Goal: Transaction & Acquisition: Purchase product/service

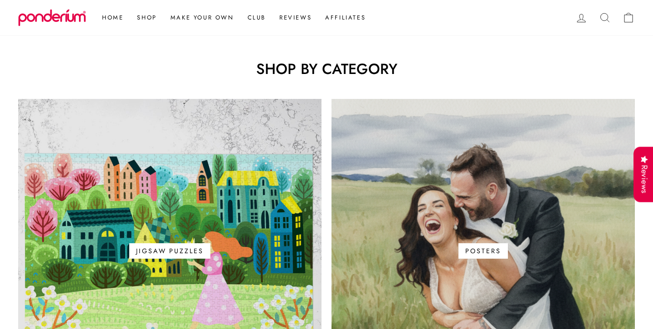
scroll to position [477, 0]
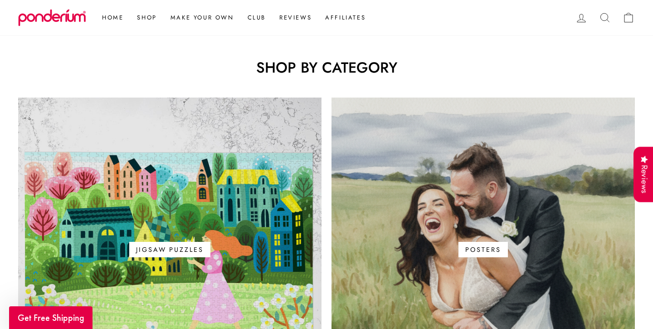
click at [111, 91] on div "Close dialog GET FREE SHIPPING ON YOUR FIRST ORDER Get special offers, early ac…" at bounding box center [326, 164] width 653 height 329
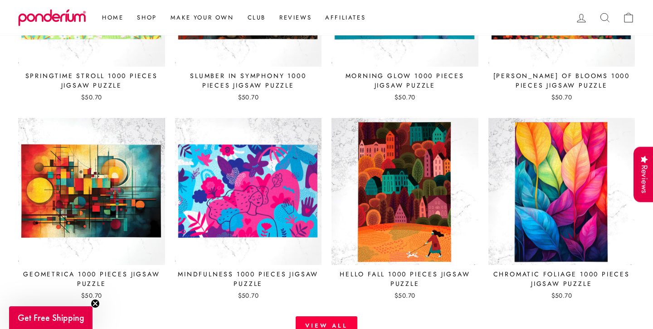
scroll to position [1334, 0]
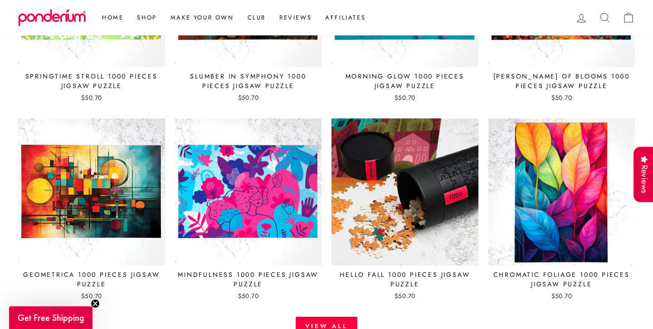
click at [402, 214] on img at bounding box center [405, 192] width 148 height 148
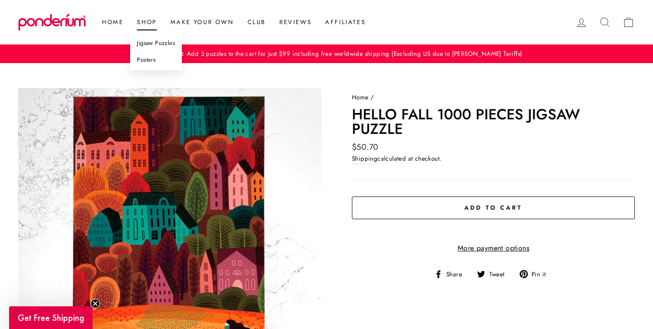
click at [151, 44] on link "Jigsaw Puzzles" at bounding box center [156, 43] width 52 height 17
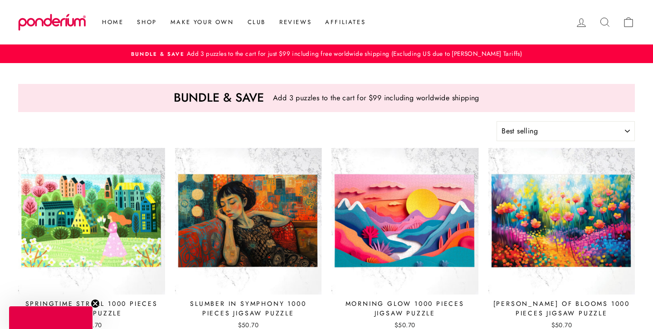
select select "best-selling"
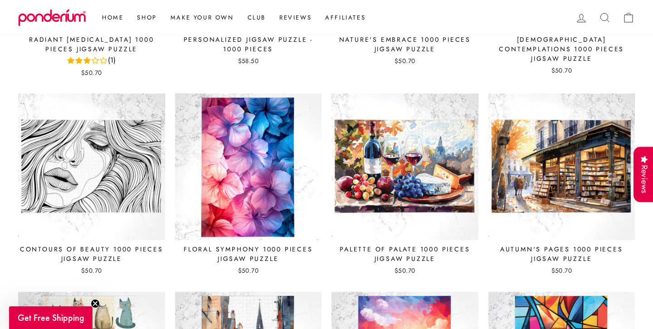
scroll to position [1068, 0]
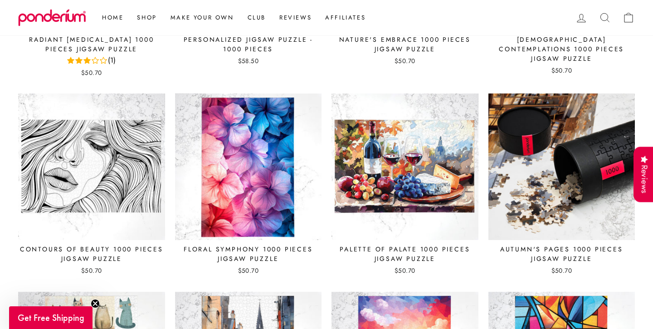
click at [554, 164] on img at bounding box center [562, 167] width 148 height 148
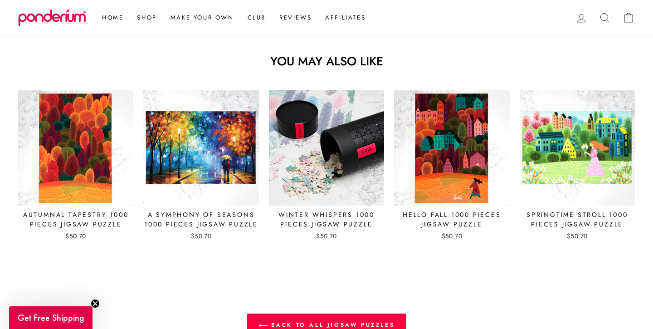
scroll to position [881, 0]
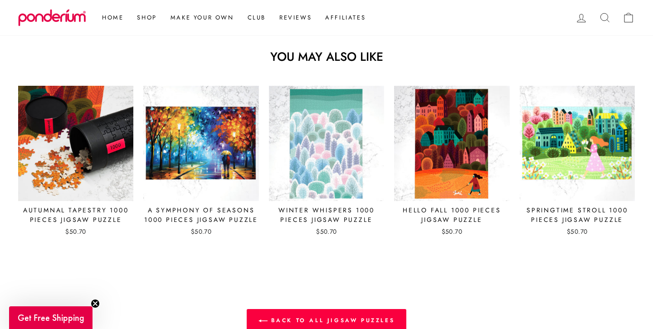
click at [87, 170] on img at bounding box center [76, 143] width 116 height 116
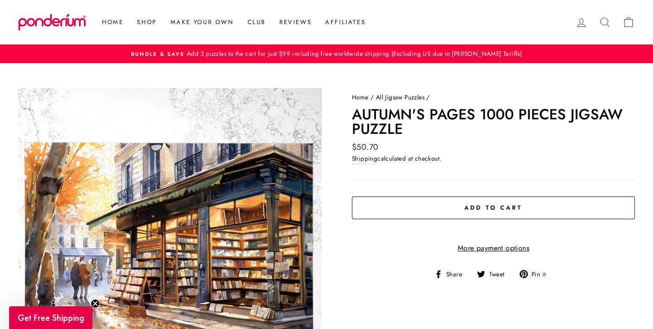
scroll to position [0, 0]
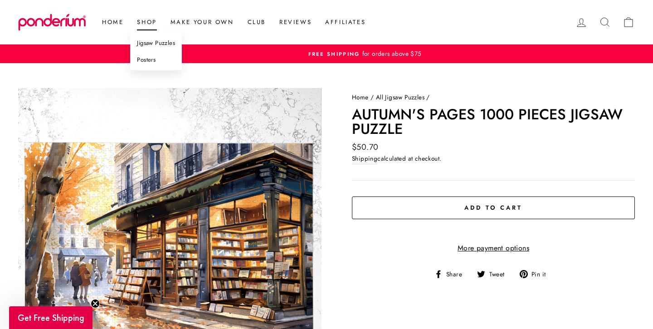
click at [148, 24] on link "Shop" at bounding box center [146, 22] width 33 height 16
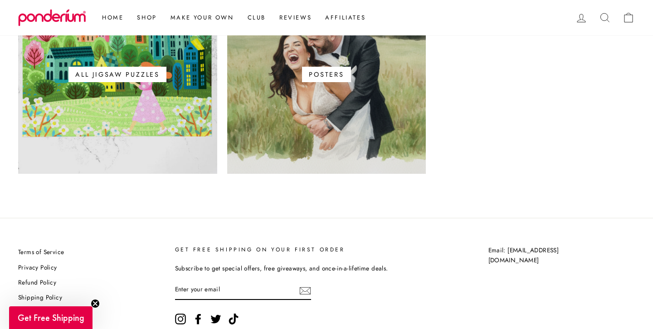
scroll to position [166, 0]
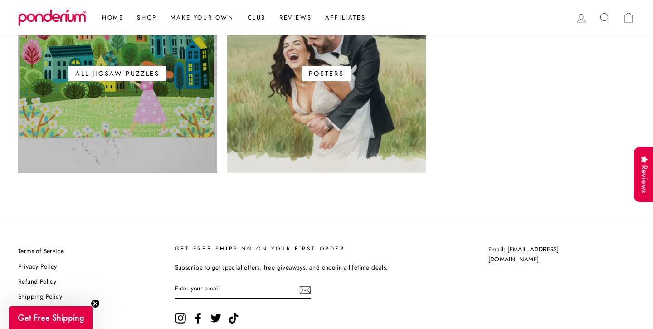
click at [136, 78] on span "All Jigsaw Puzzles" at bounding box center [117, 73] width 98 height 15
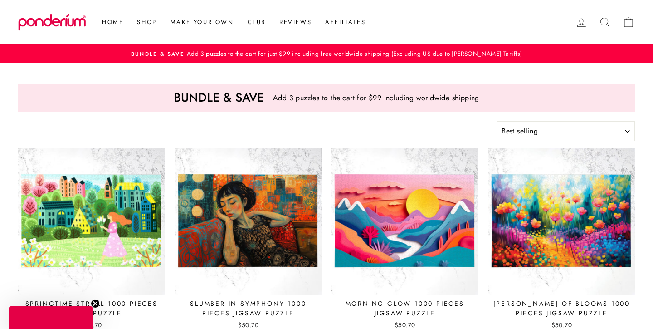
select select "best-selling"
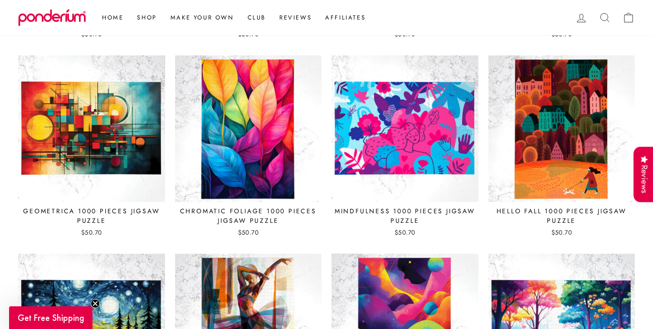
scroll to position [291, 0]
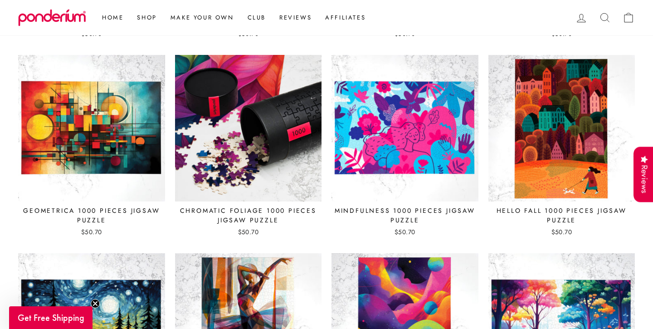
click at [243, 135] on img at bounding box center [249, 128] width 148 height 148
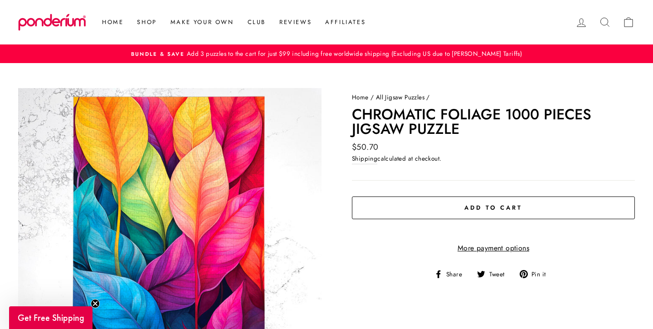
click at [497, 207] on span "Add to cart" at bounding box center [493, 207] width 58 height 9
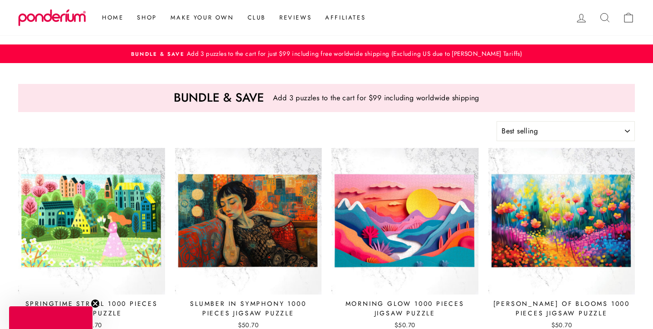
select select "best-selling"
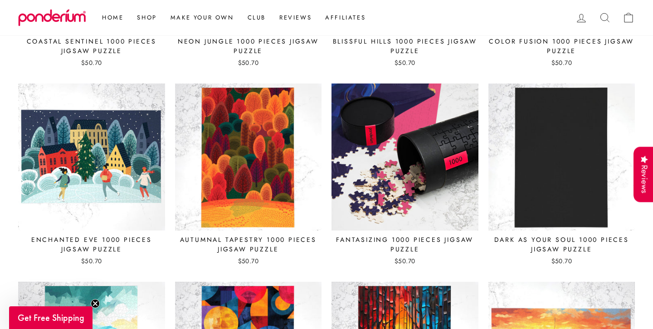
scroll to position [2069, 0]
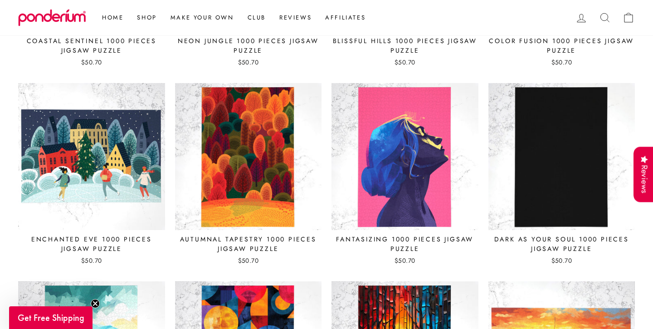
click at [252, 239] on div "Autumnal Tapestry 1000 Pieces Jigsaw Puzzle" at bounding box center [248, 243] width 147 height 19
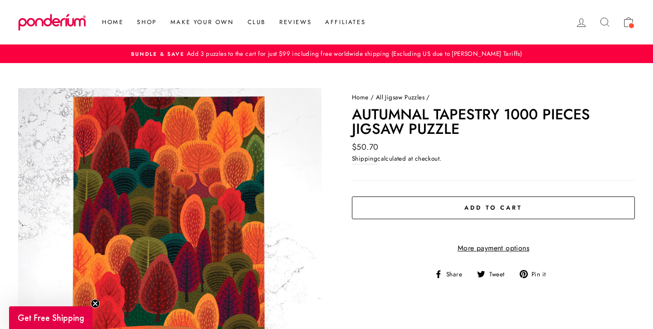
click at [482, 204] on span "Add to cart" at bounding box center [493, 207] width 58 height 9
